Goal: Information Seeking & Learning: Find specific fact

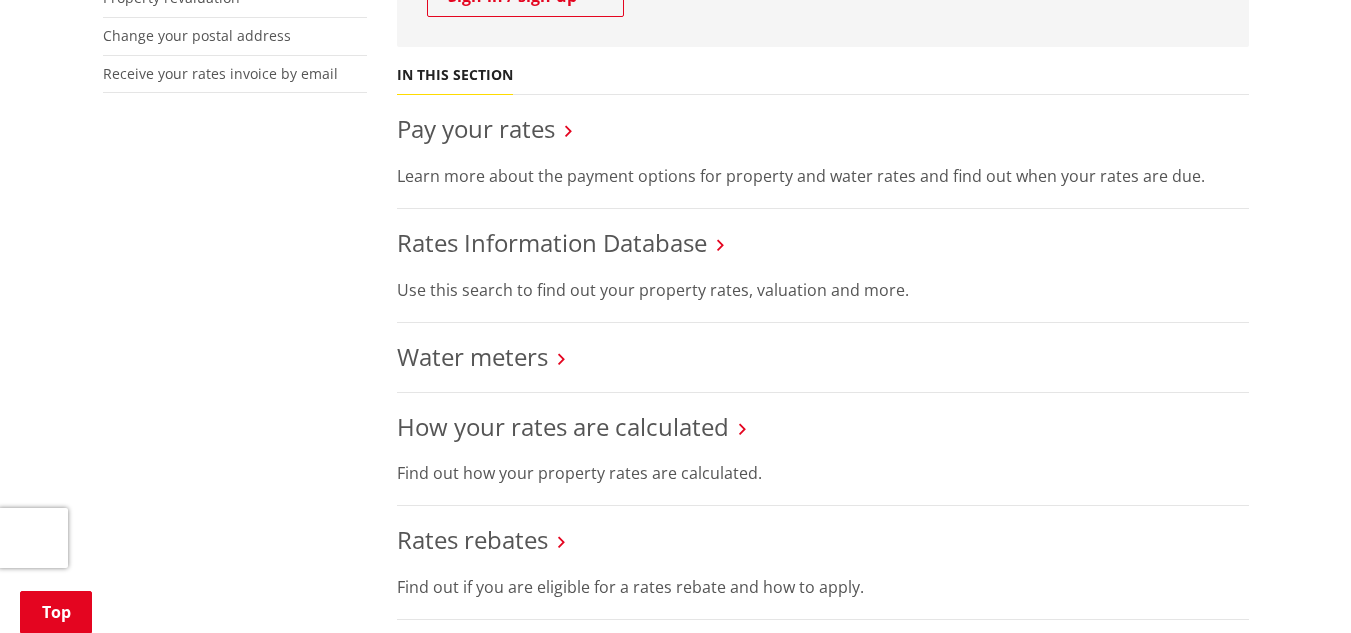
scroll to position [695, 0]
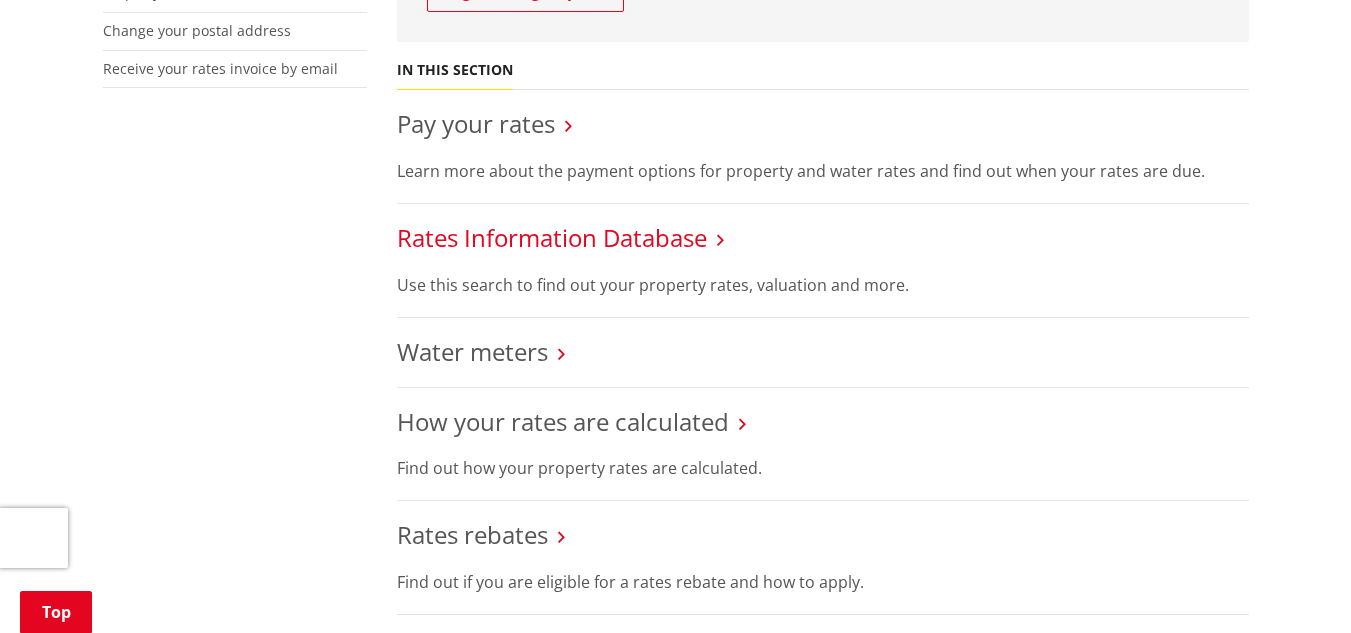
click at [638, 245] on link "Rates Information Database" at bounding box center [552, 237] width 310 height 33
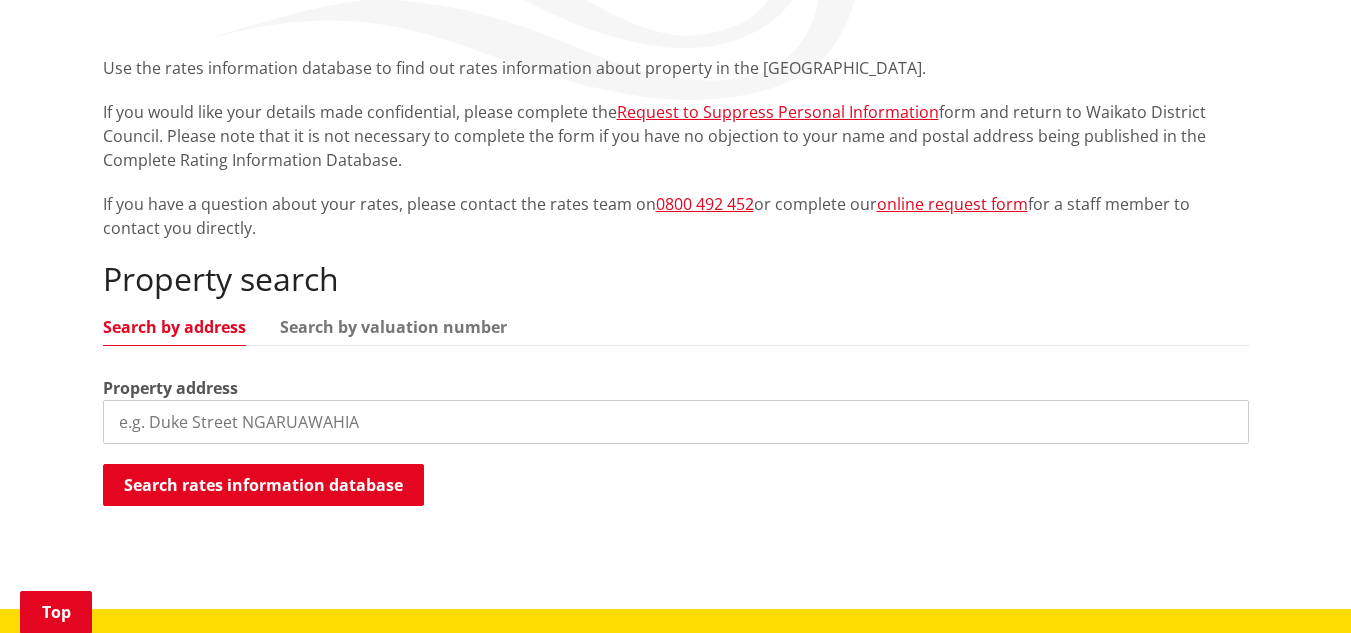
scroll to position [425, 0]
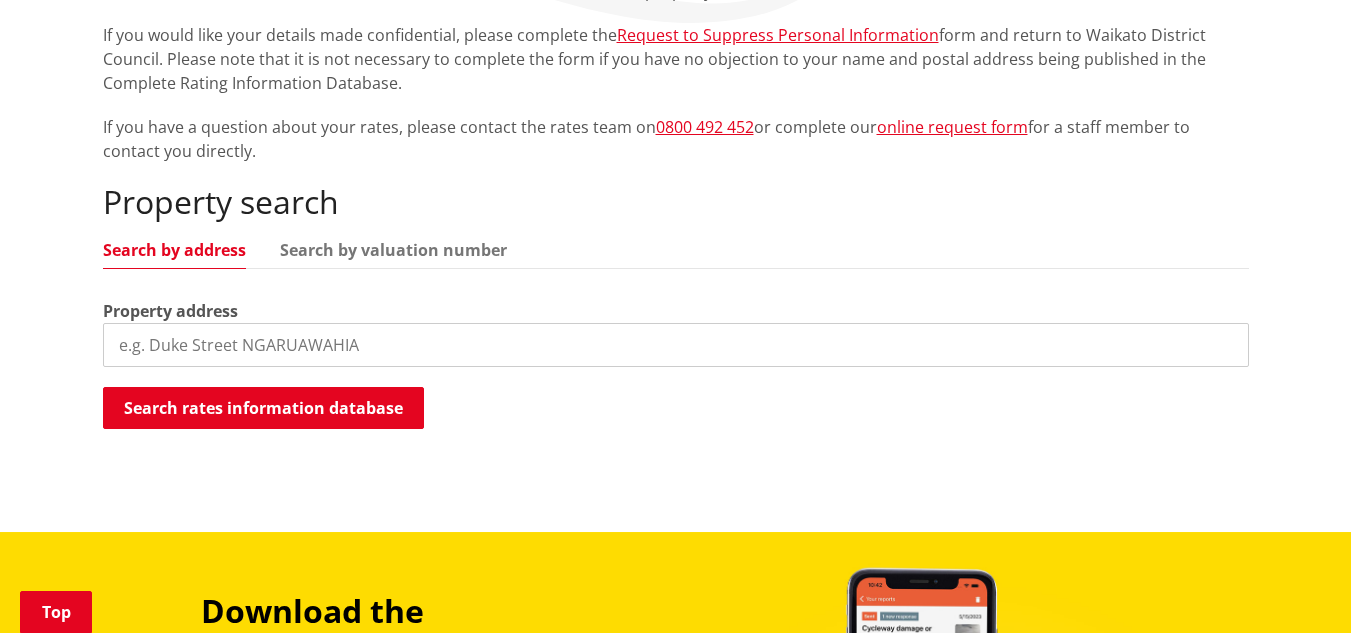
click at [384, 355] on input "search" at bounding box center [676, 345] width 1146 height 44
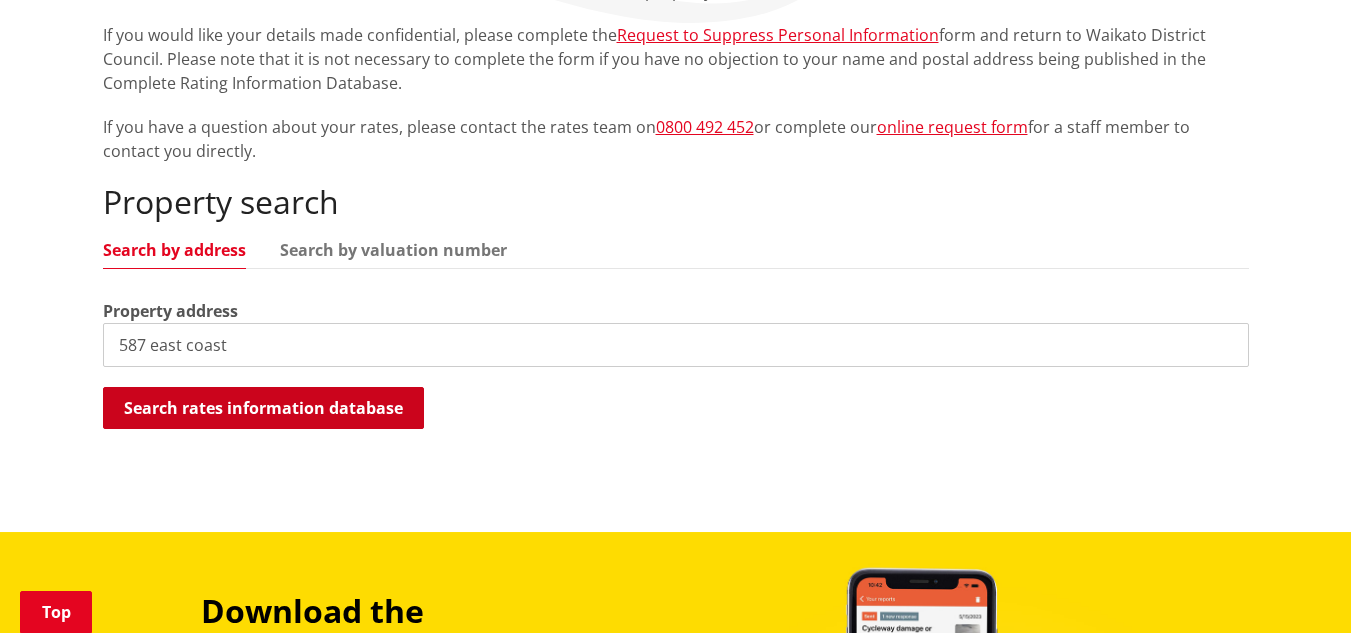
type input "587 east coast"
click at [367, 412] on button "Search rates information database" at bounding box center [263, 408] width 321 height 42
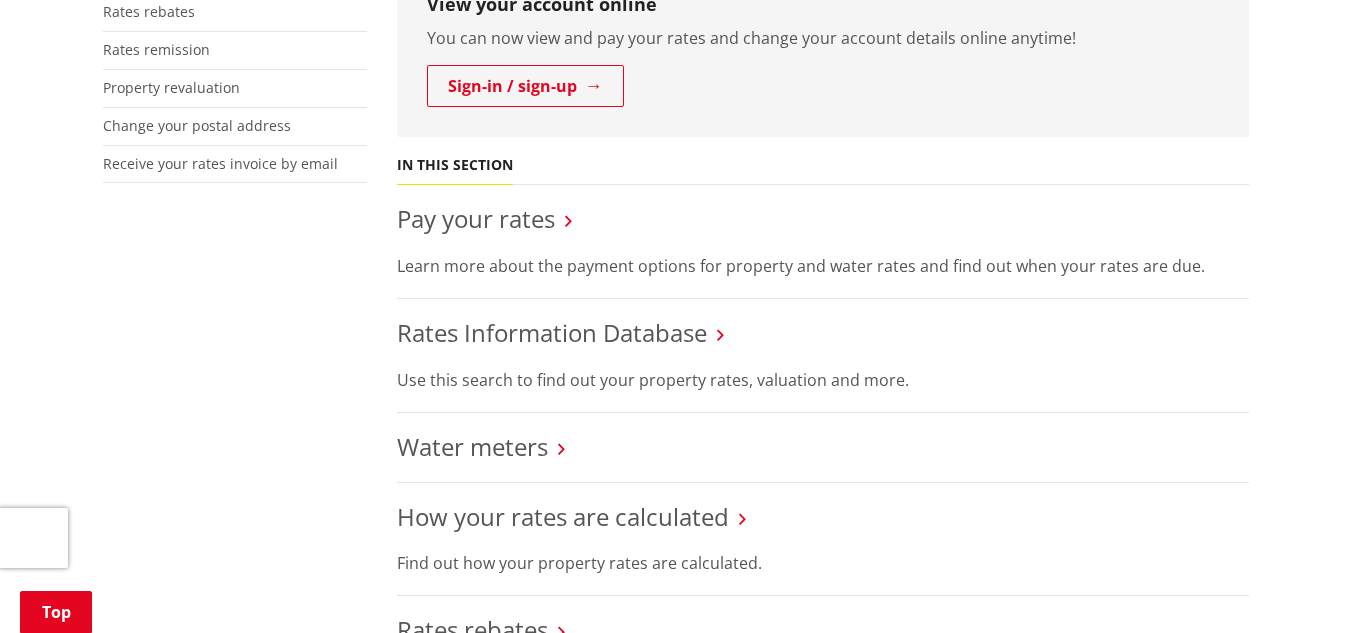
scroll to position [690, 0]
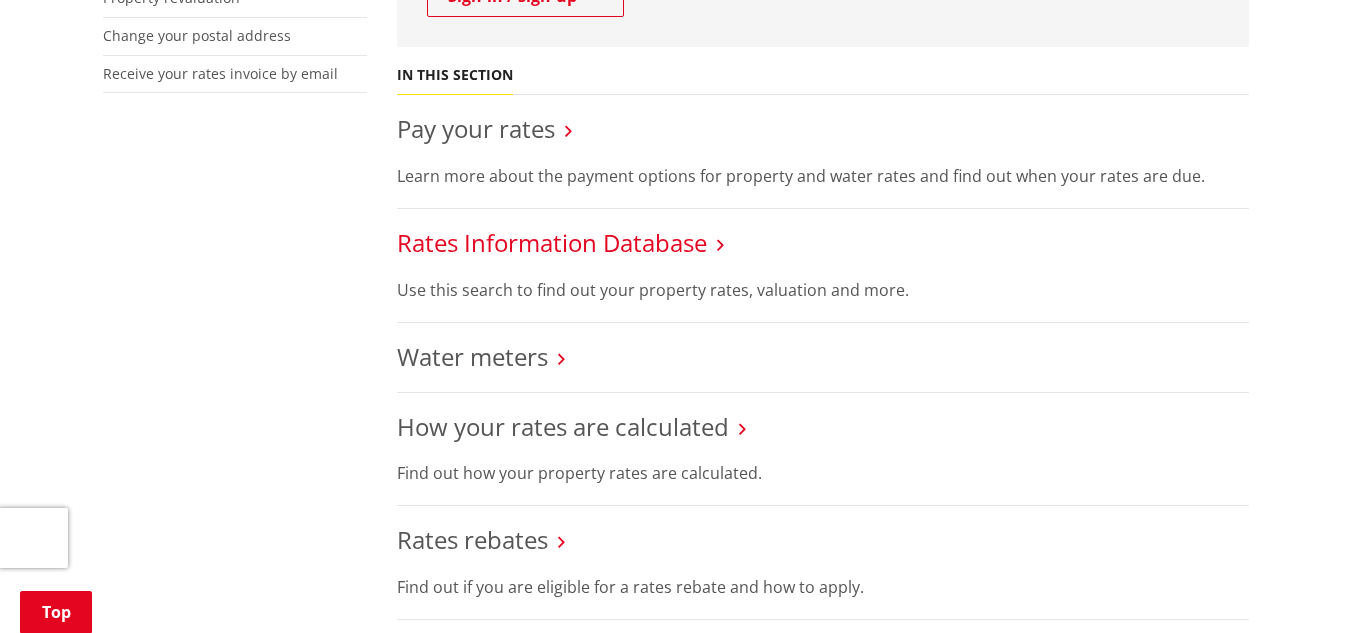
click at [499, 246] on link "Rates Information Database" at bounding box center [552, 242] width 310 height 33
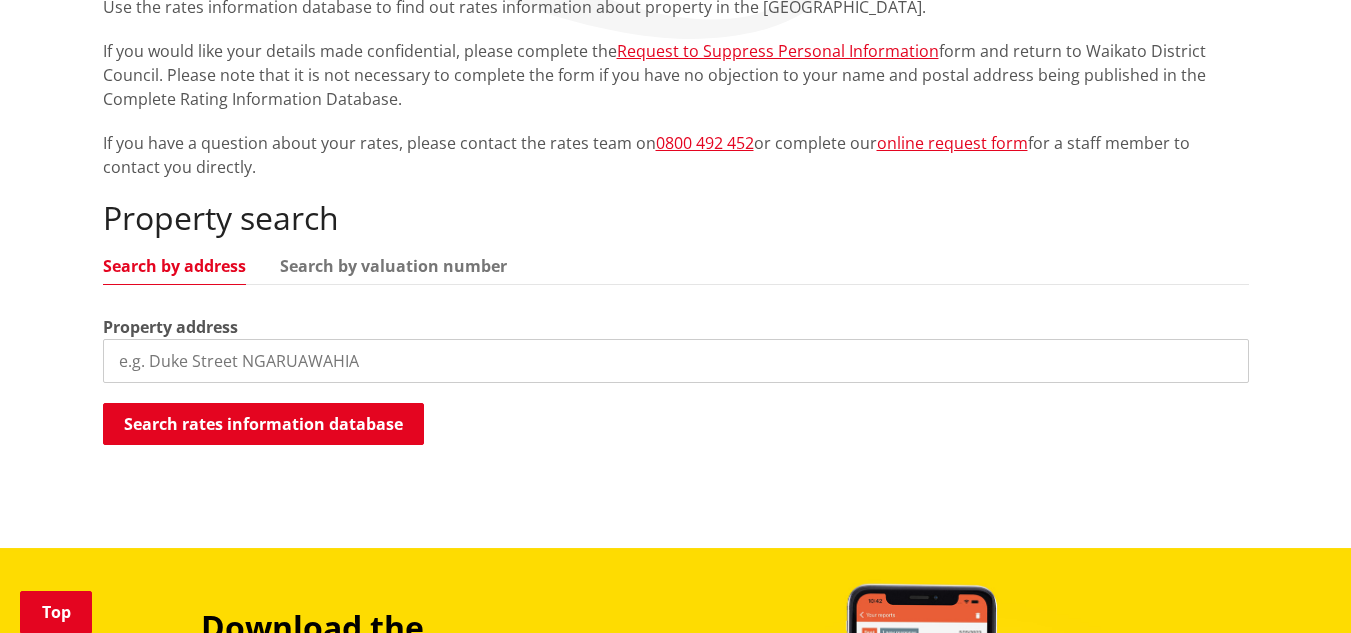
scroll to position [440, 0]
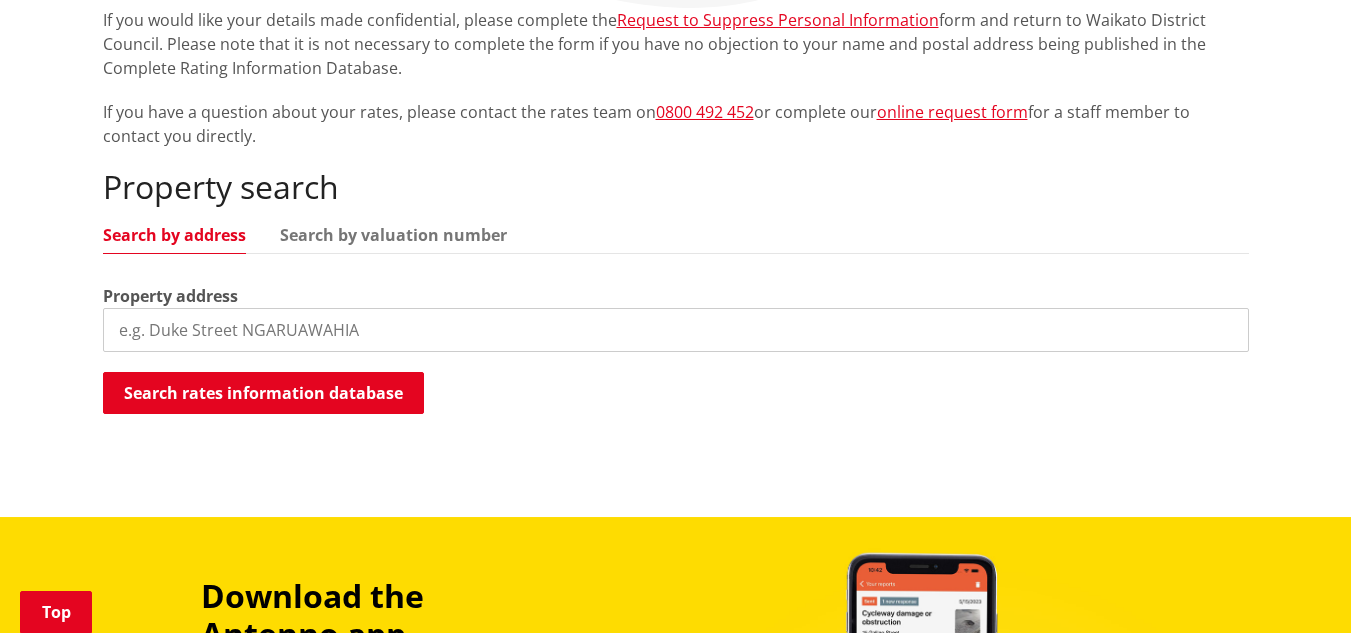
click at [284, 326] on input "search" at bounding box center [676, 330] width 1146 height 44
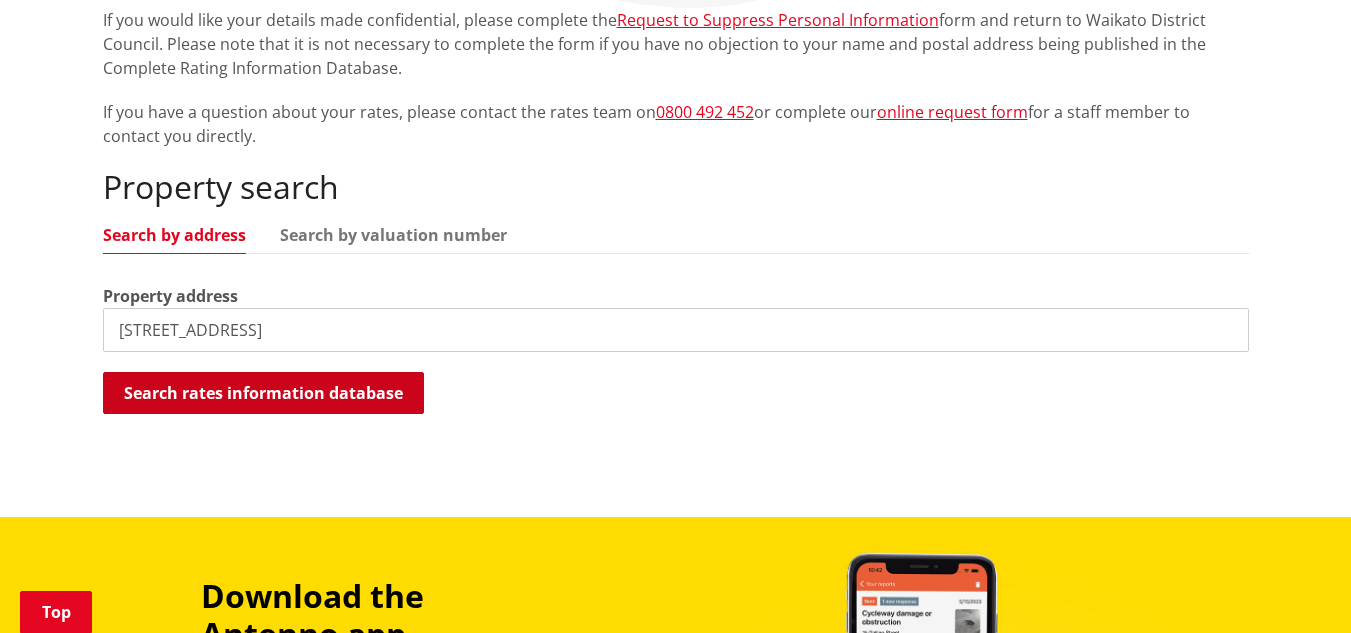
click at [279, 384] on button "Search rates information database" at bounding box center [263, 393] width 321 height 42
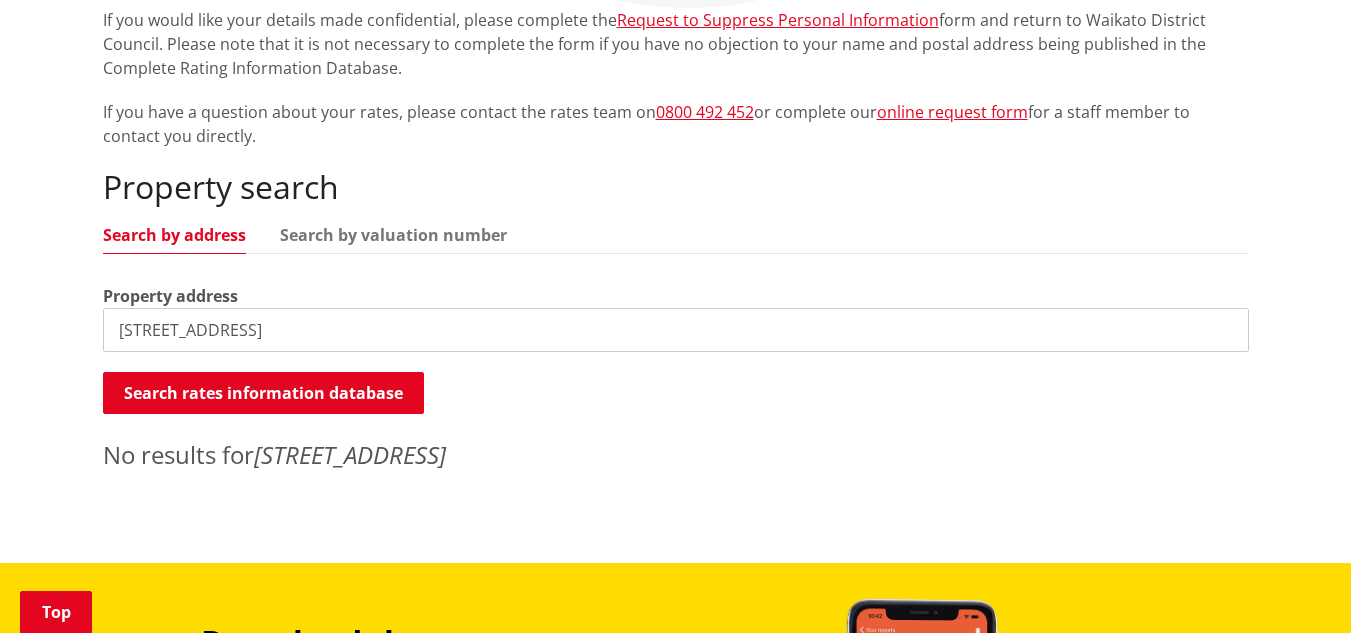
click at [301, 336] on input "587 East Coast Road" at bounding box center [676, 330] width 1146 height 44
click at [352, 335] on input "587 East Coast Road, Miranda" at bounding box center [676, 330] width 1146 height 44
type input "5"
